Goal: Information Seeking & Learning: Learn about a topic

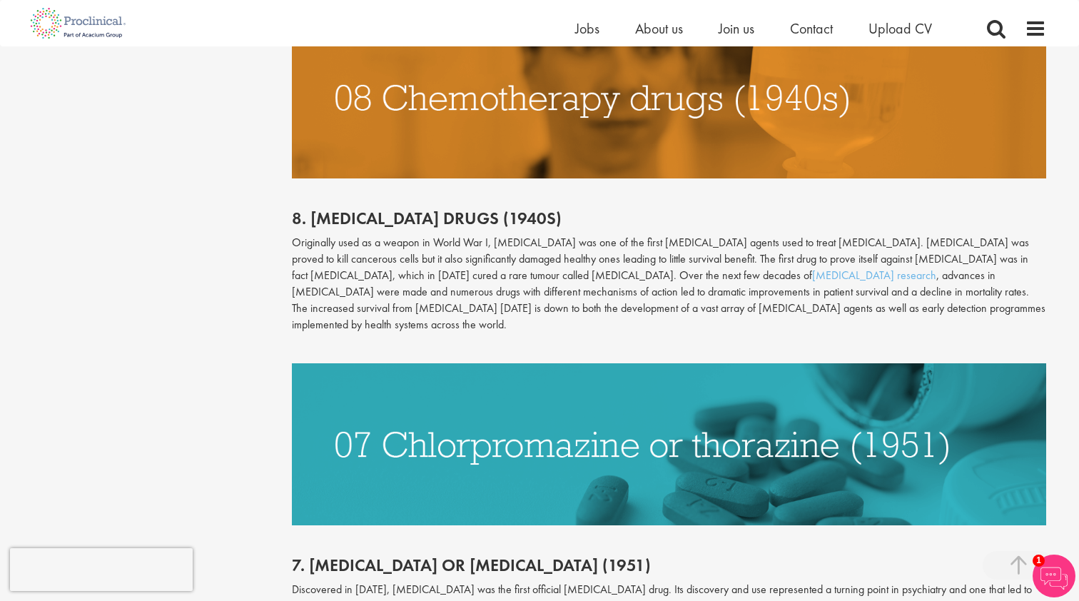
scroll to position [1510, 0]
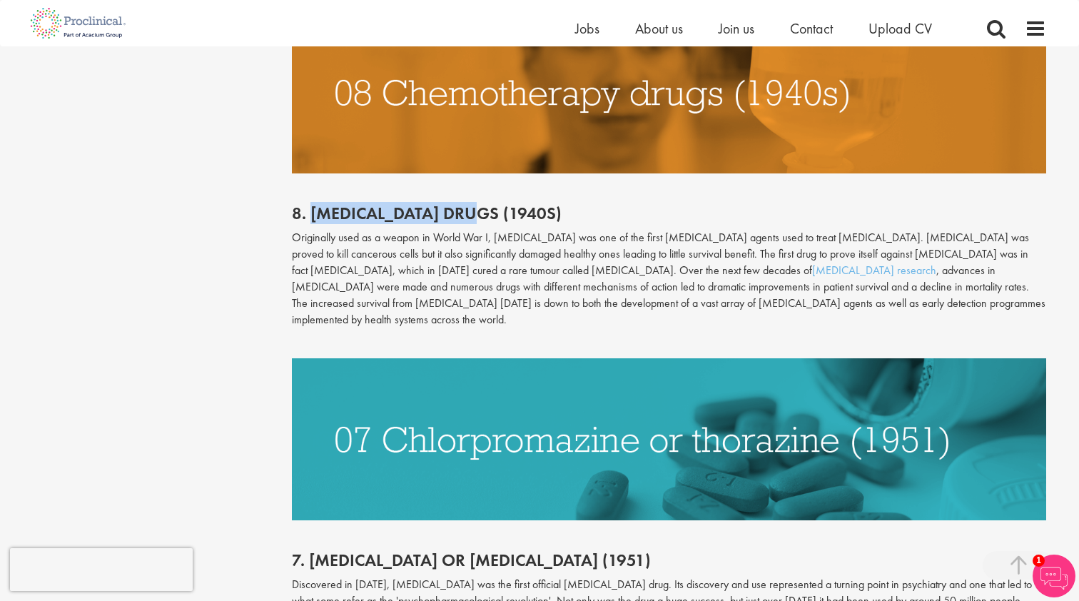
drag, startPoint x: 308, startPoint y: 178, endPoint x: 496, endPoint y: 176, distance: 188.5
click at [496, 204] on h2 "8. Chemotherapy drugs (1940s)" at bounding box center [669, 213] width 755 height 19
copy h2 "Chemotherapy drugs"
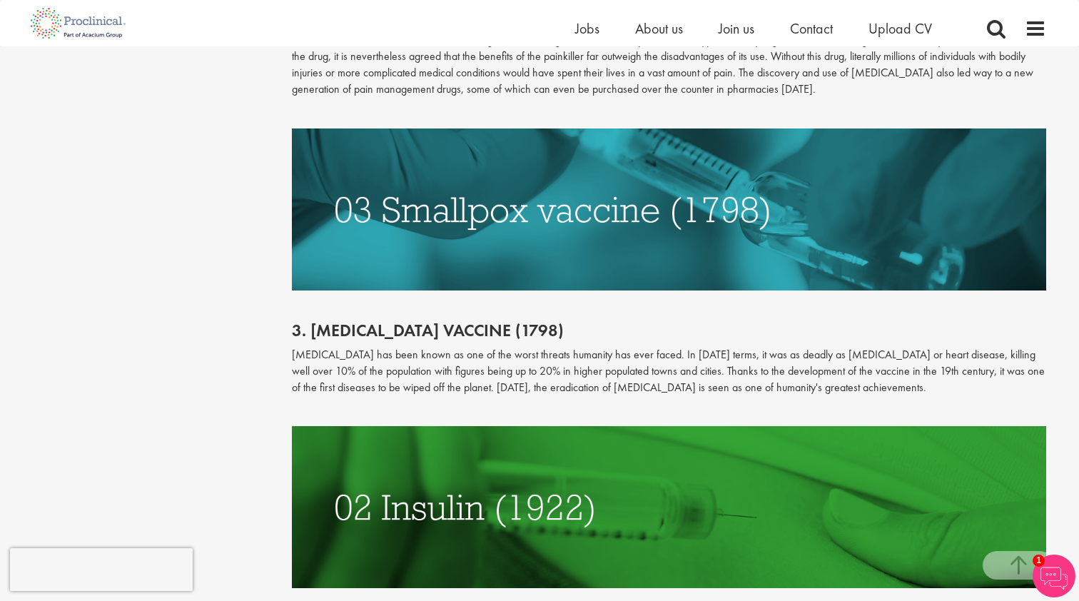
scroll to position [3105, 0]
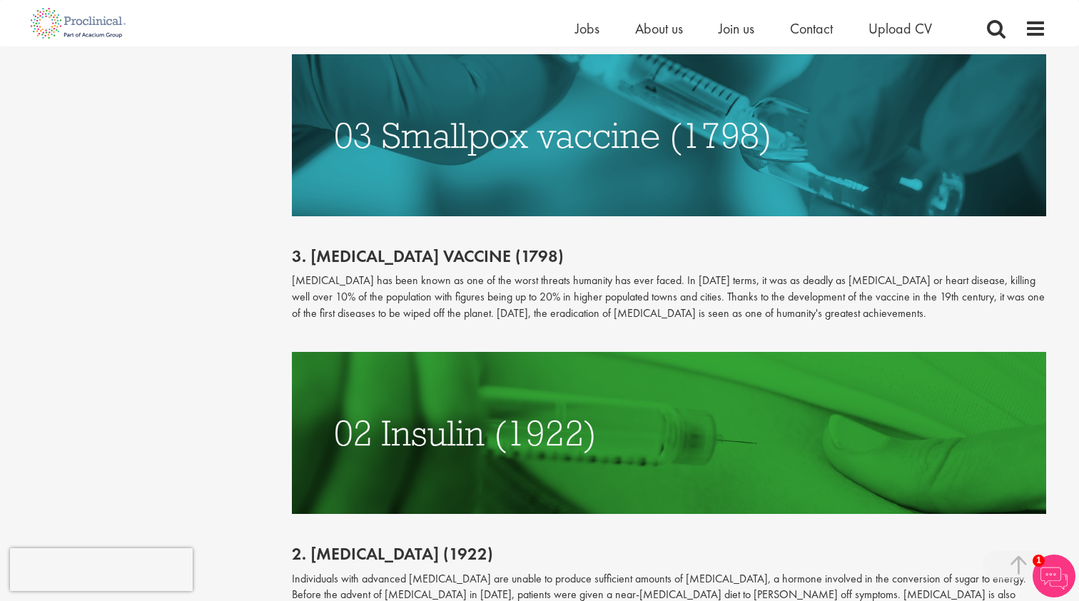
click at [351, 545] on h2 "2. Insulin (1922)" at bounding box center [669, 554] width 755 height 19
copy h2 "Insulin"
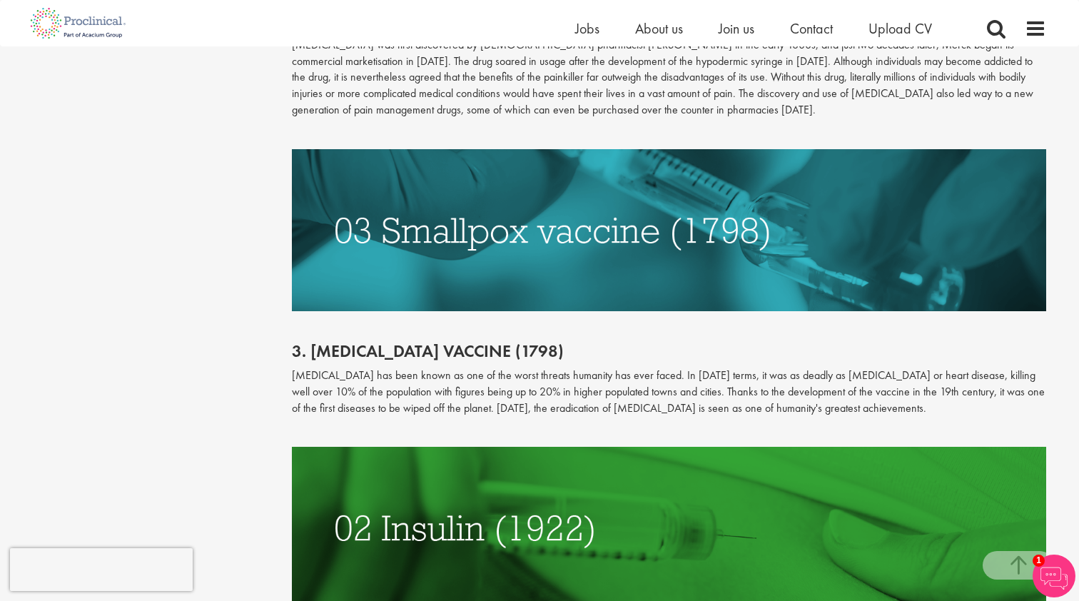
scroll to position [3018, 0]
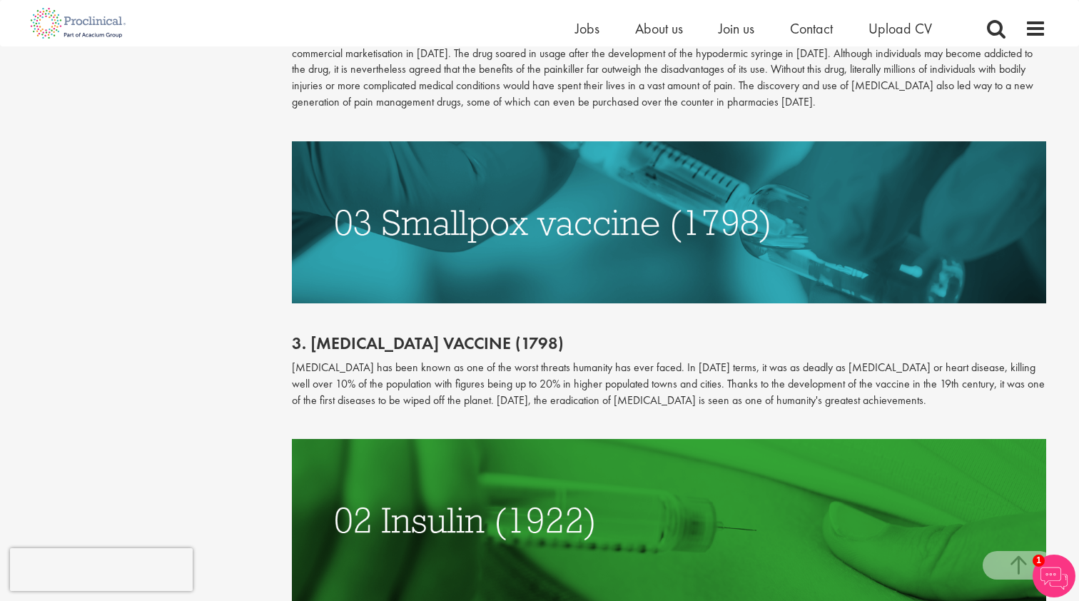
click at [340, 439] on img at bounding box center [669, 520] width 755 height 162
click at [391, 439] on img at bounding box center [669, 520] width 755 height 162
click at [373, 439] on img at bounding box center [669, 520] width 755 height 162
drag, startPoint x: 313, startPoint y: 264, endPoint x: 467, endPoint y: 263, distance: 153.5
click at [467, 334] on h2 "3. Smallpox vaccine (1798)" at bounding box center [669, 343] width 755 height 19
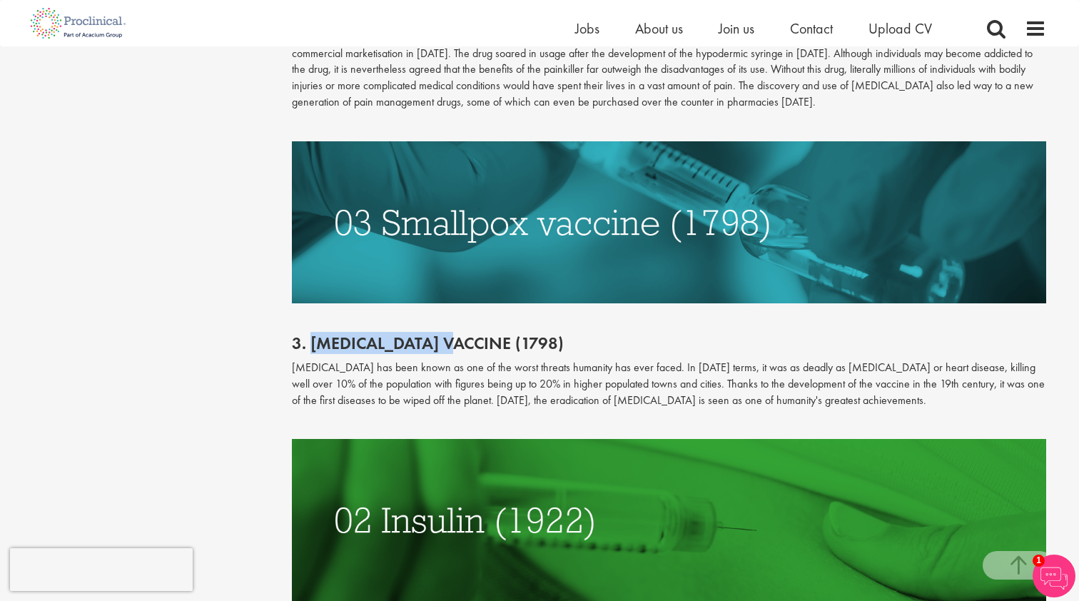
copy h2 "Smallpox vaccine"
click at [466, 327] on div "3. Smallpox vaccine (1798) Smallpox has been known as one of the worst threats …" at bounding box center [669, 371] width 777 height 136
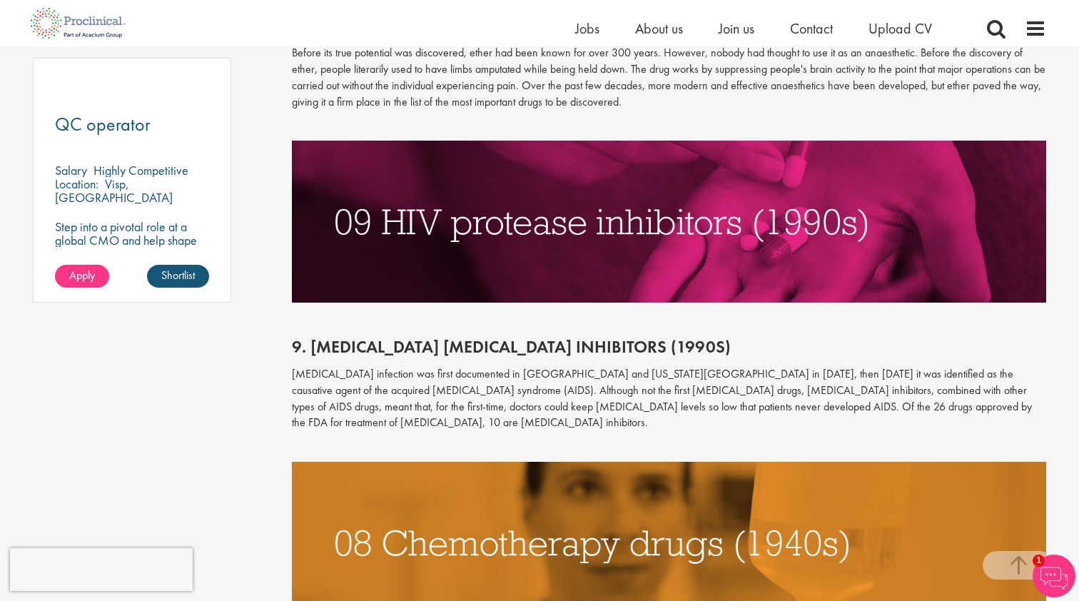
scroll to position [1039, 0]
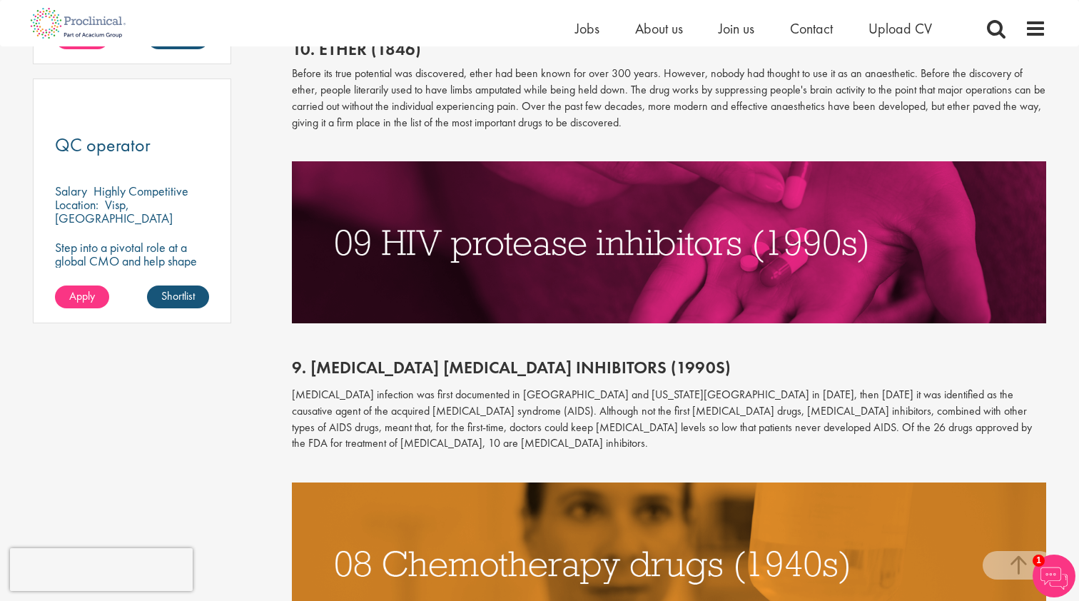
click at [303, 387] on span "HIV infection was first documented in San Francisco and New York City in 1981, …" at bounding box center [662, 419] width 740 height 64
copy span "HIV"
click at [853, 323] on p at bounding box center [669, 335] width 755 height 24
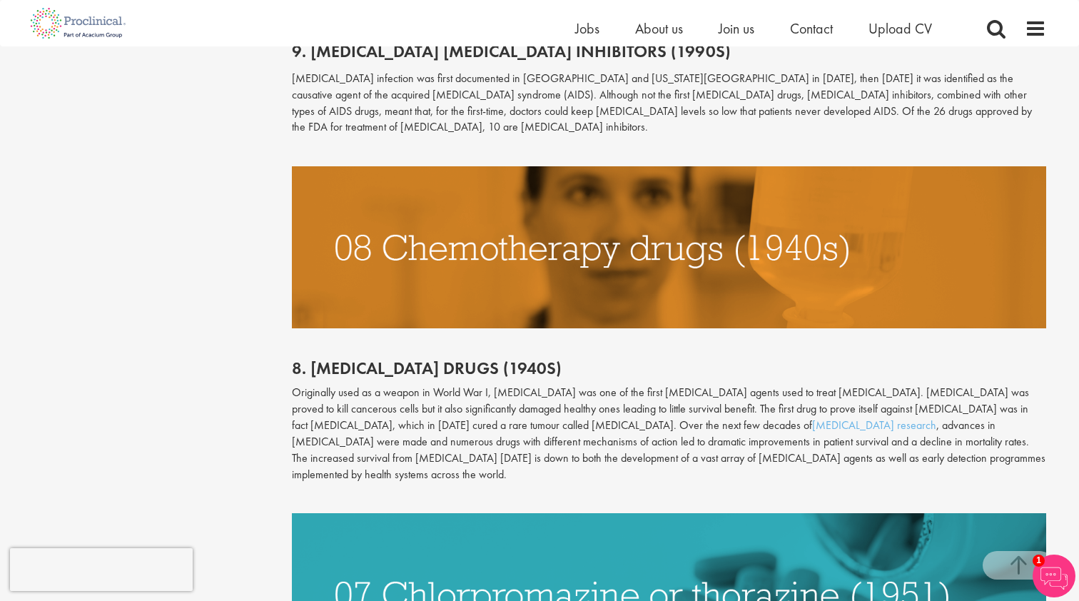
scroll to position [1354, 0]
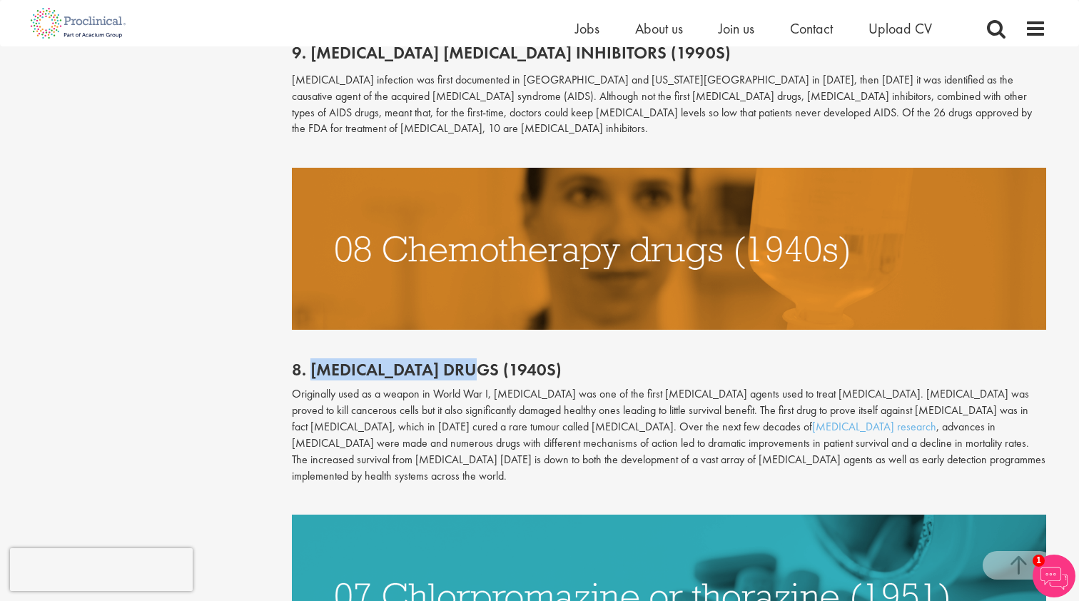
drag, startPoint x: 495, startPoint y: 337, endPoint x: 313, endPoint y: 338, distance: 182.8
click at [313, 361] on h2 "8. Chemotherapy drugs (1940s)" at bounding box center [669, 370] width 755 height 19
copy h2 "Chemotherapy drugs"
click at [614, 361] on h2 "8. Chemotherapy drugs (1940s)" at bounding box center [669, 370] width 755 height 19
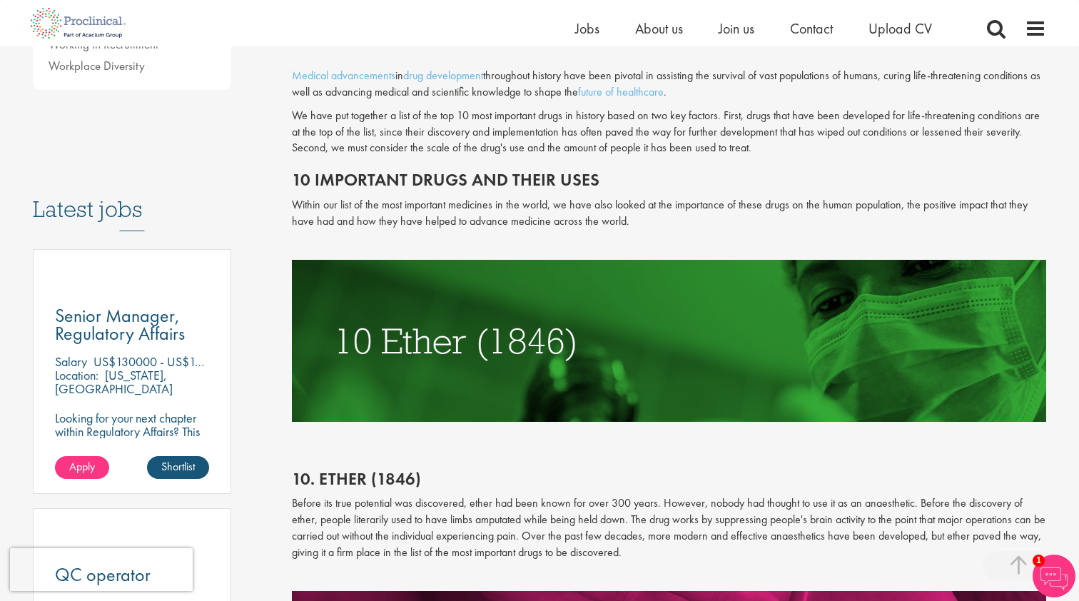
scroll to position [595, 0]
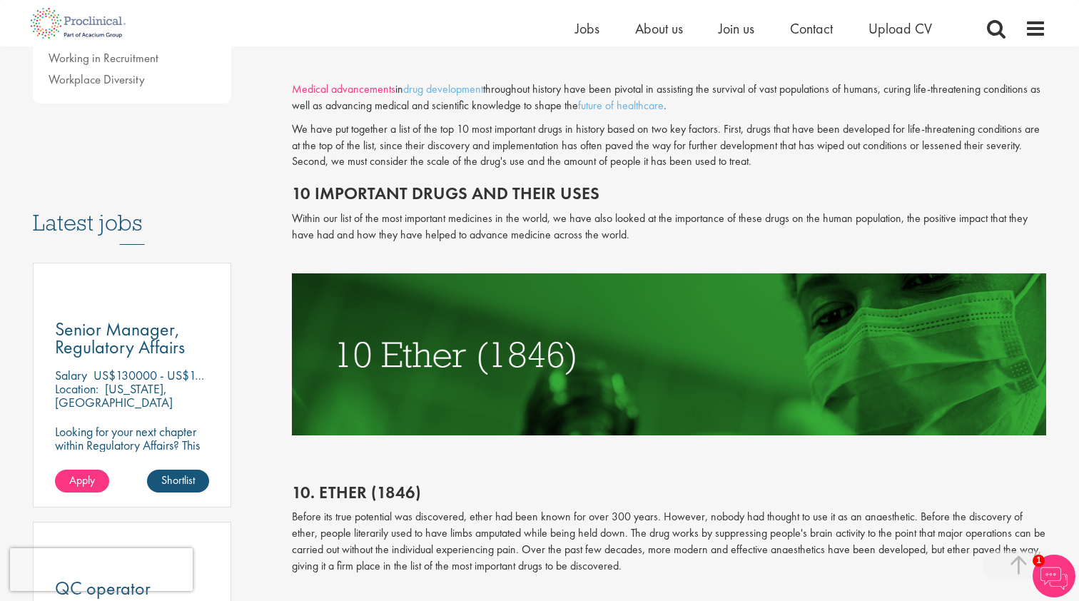
click at [378, 86] on link "Medical advancements" at bounding box center [344, 88] width 104 height 15
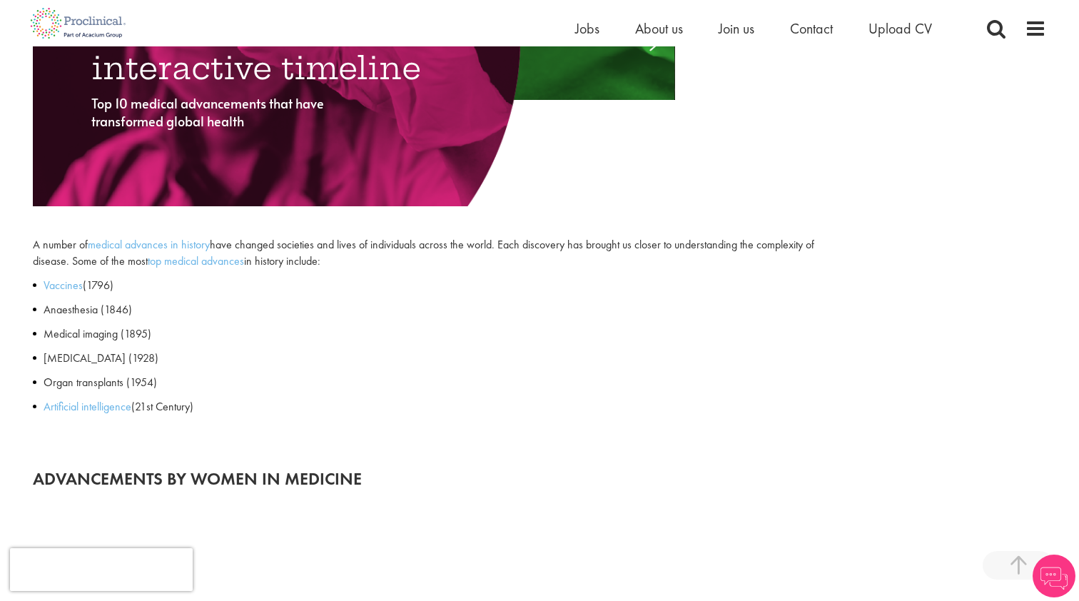
scroll to position [678, 0]
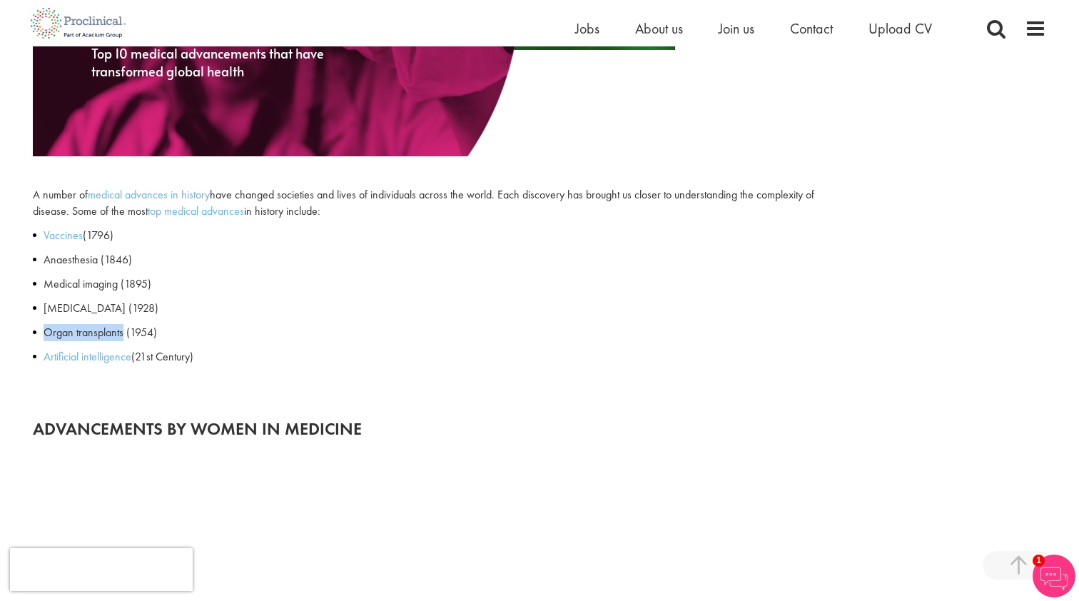
drag, startPoint x: 121, startPoint y: 326, endPoint x: 45, endPoint y: 325, distance: 76.4
click at [45, 325] on p "Organ transplants (1954)" at bounding box center [459, 332] width 830 height 17
click at [303, 356] on p "Artificial intelligence (21st Century)" at bounding box center [459, 356] width 830 height 17
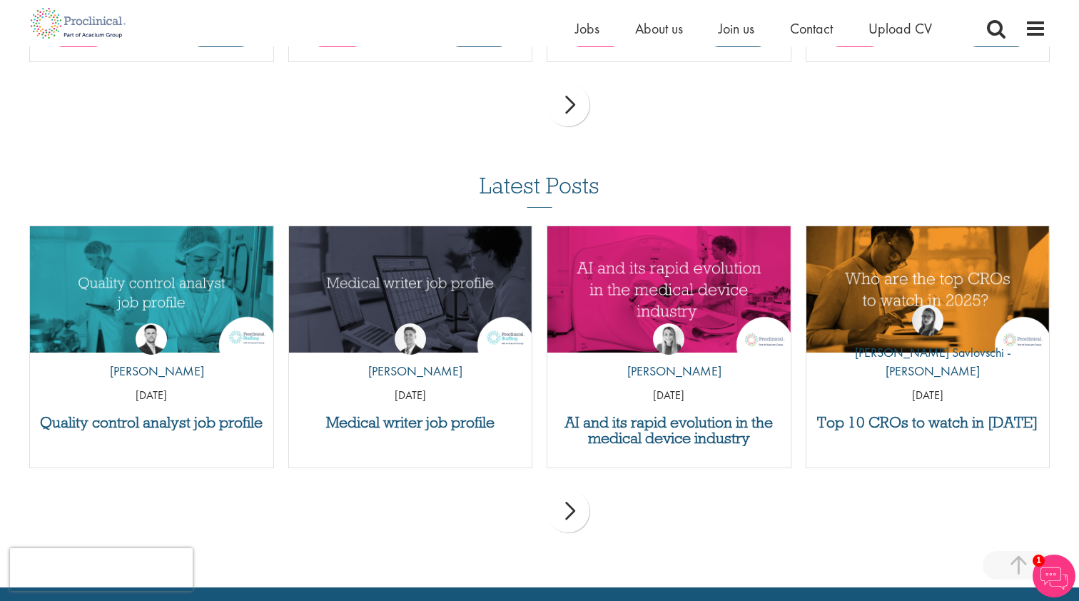
scroll to position [2975, 0]
